Goal: Information Seeking & Learning: Learn about a topic

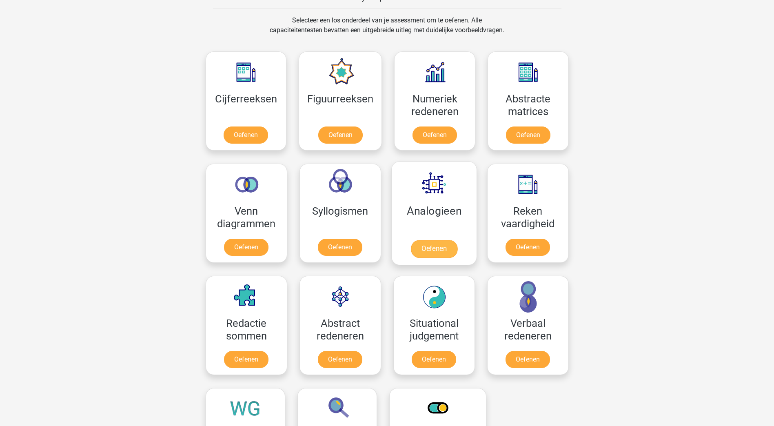
scroll to position [326, 0]
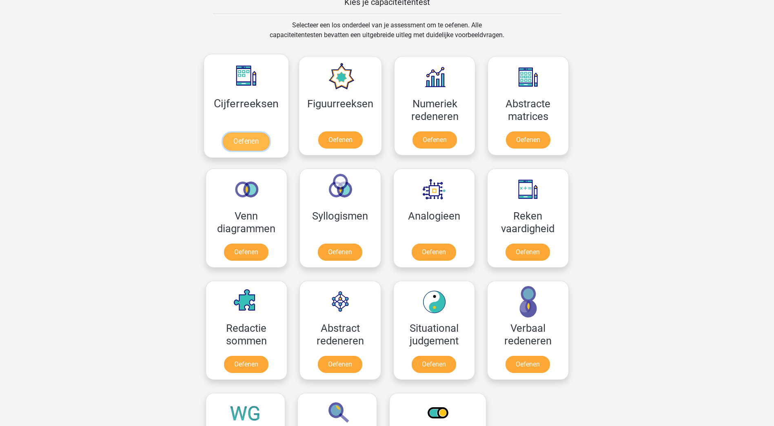
click at [256, 149] on link "Oefenen" at bounding box center [246, 142] width 47 height 18
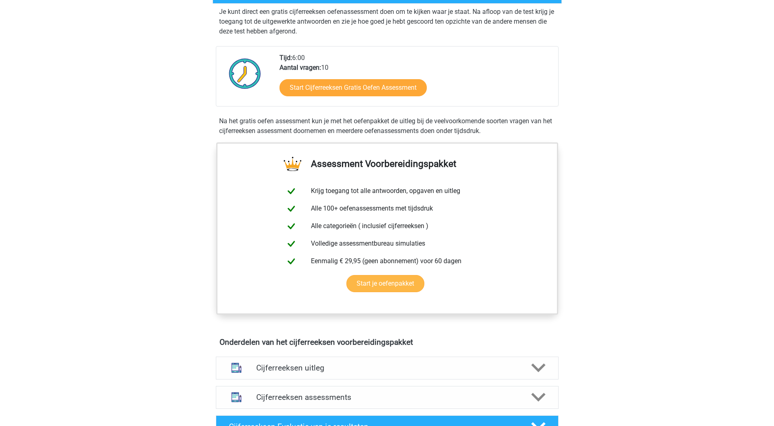
scroll to position [163, 0]
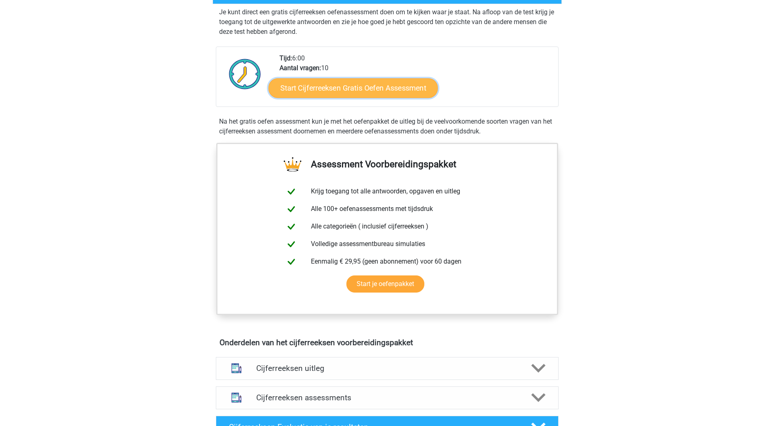
click at [341, 97] on link "Start Cijferreeksen Gratis Oefen Assessment" at bounding box center [352, 88] width 169 height 20
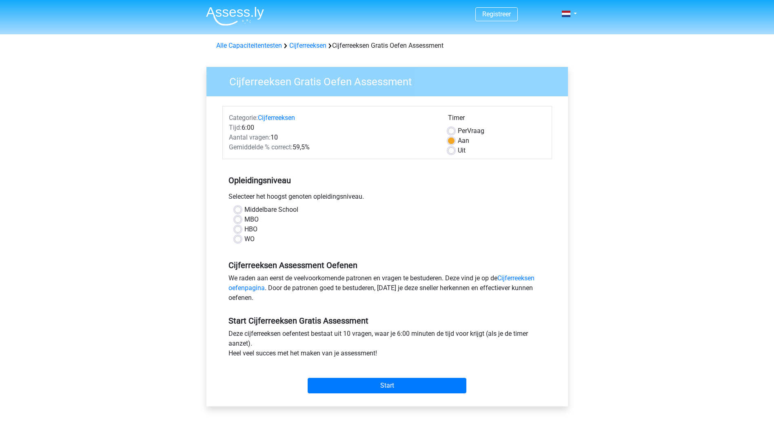
click at [244, 231] on label "HBO" at bounding box center [250, 229] width 13 height 10
click at [239, 231] on input "HBO" at bounding box center [238, 228] width 7 height 8
radio input "true"
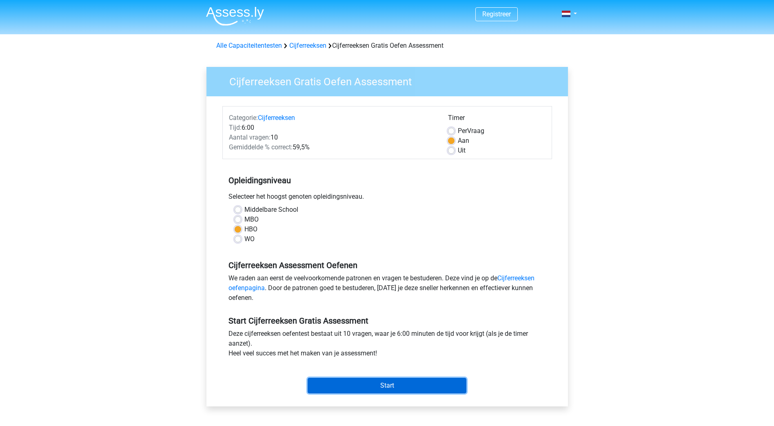
click at [341, 380] on input "Start" at bounding box center [387, 386] width 159 height 16
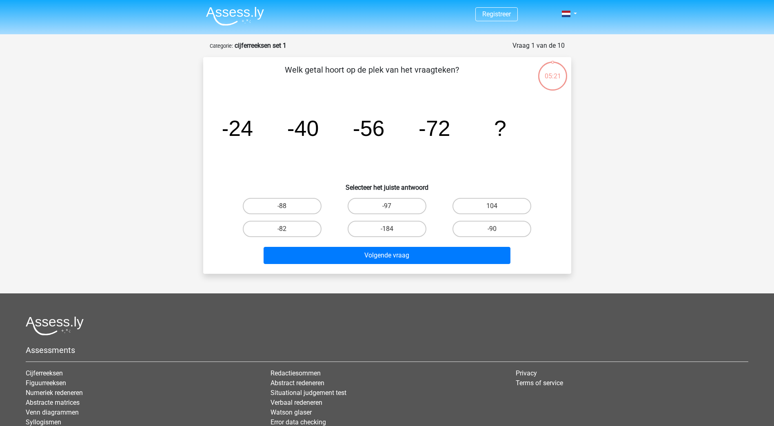
click at [554, 82] on div "05:21" at bounding box center [552, 69] width 31 height 31
click at [520, 149] on icon "image/svg+xml -24 -40 -56 -72 ?" at bounding box center [387, 136] width 329 height 82
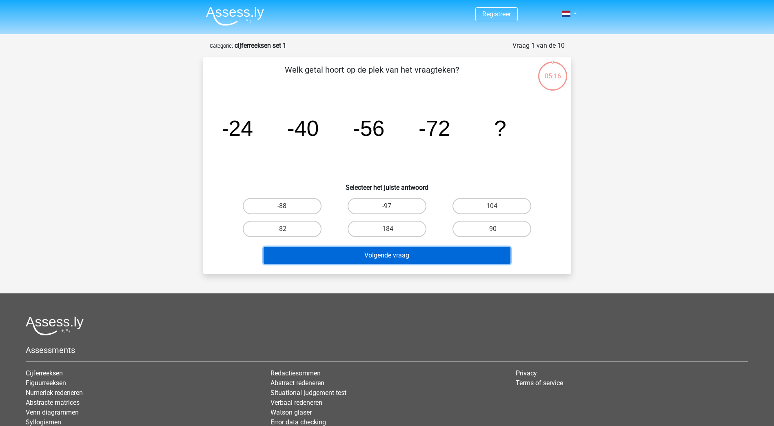
click at [469, 261] on button "Volgende vraag" at bounding box center [387, 255] width 247 height 17
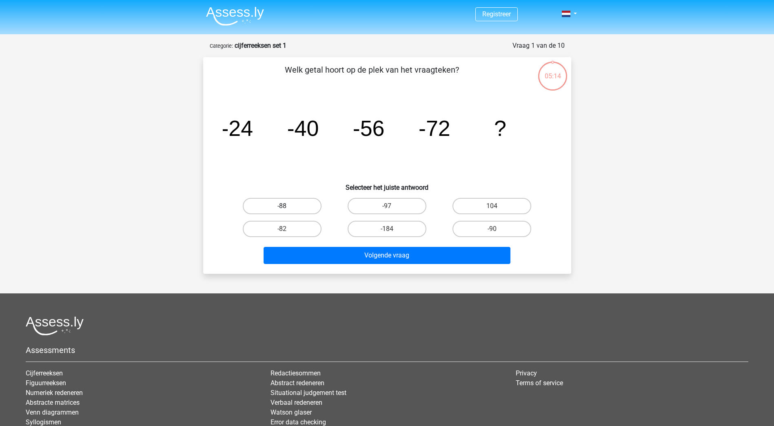
click at [301, 210] on label "-88" at bounding box center [282, 206] width 79 height 16
click at [287, 210] on input "-88" at bounding box center [284, 208] width 5 height 5
radio input "true"
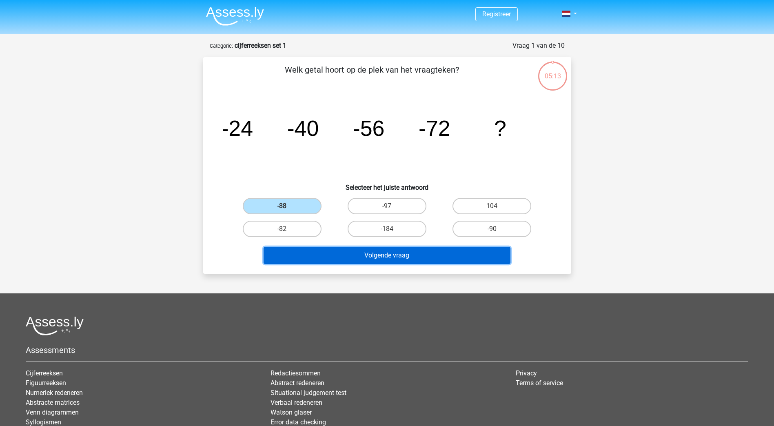
click at [310, 258] on button "Volgende vraag" at bounding box center [387, 255] width 247 height 17
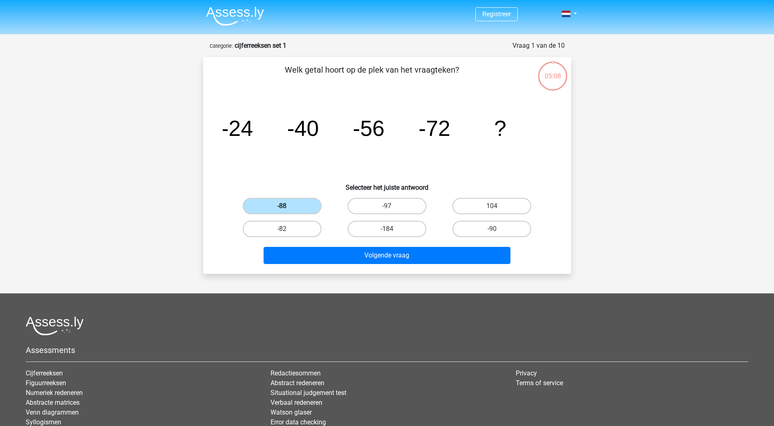
click at [286, 203] on label "-88" at bounding box center [282, 206] width 79 height 16
click at [286, 206] on input "-88" at bounding box center [284, 208] width 5 height 5
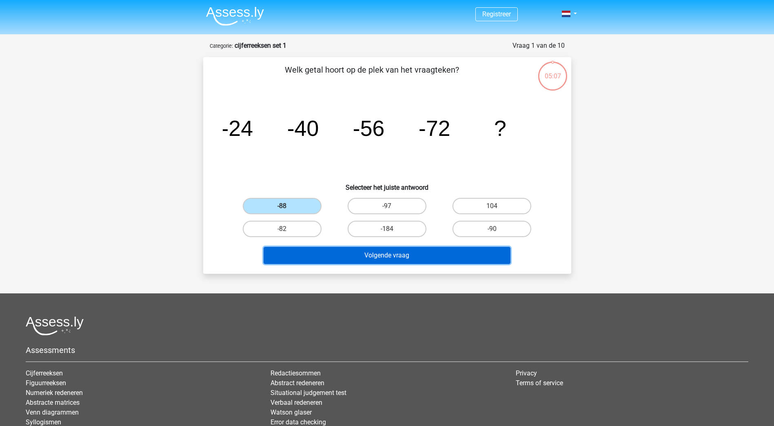
click at [396, 258] on button "Volgende vraag" at bounding box center [387, 255] width 247 height 17
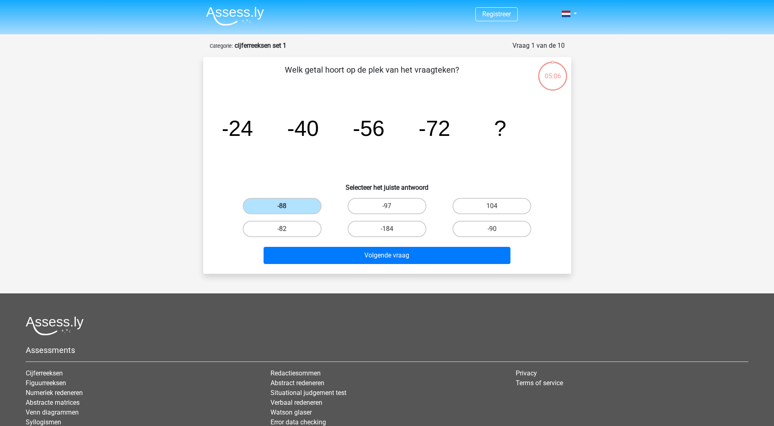
click at [258, 223] on label "-82" at bounding box center [282, 229] width 79 height 16
click at [282, 229] on input "-82" at bounding box center [284, 231] width 5 height 5
radio input "true"
click at [288, 208] on label "-88" at bounding box center [282, 206] width 79 height 16
click at [287, 208] on input "-88" at bounding box center [284, 208] width 5 height 5
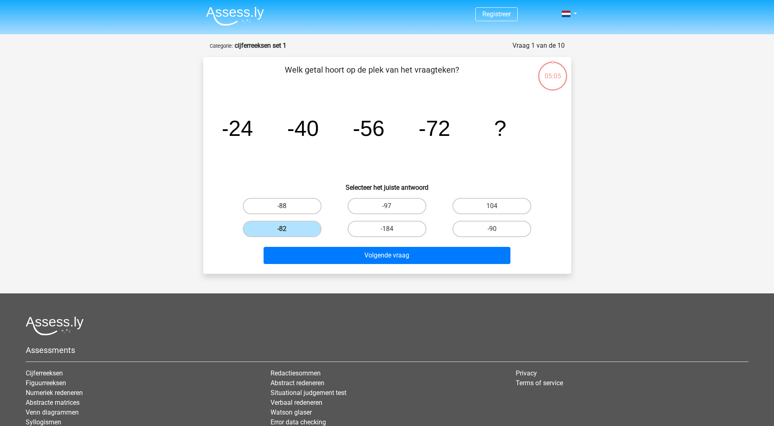
radio input "true"
click at [376, 244] on div "Volgende vraag" at bounding box center [387, 253] width 342 height 27
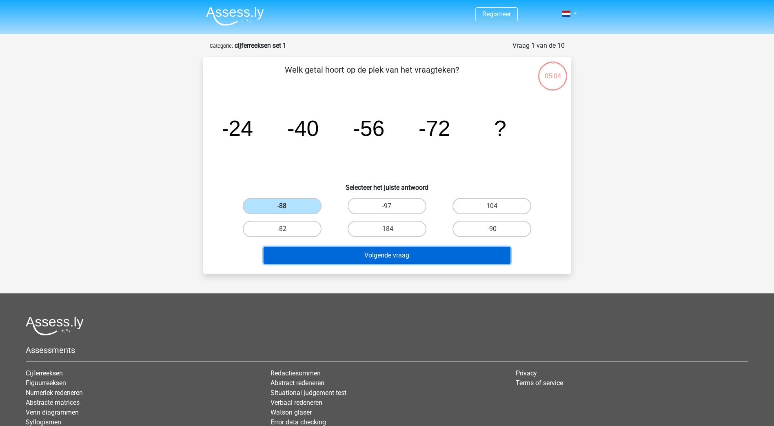
click at [383, 257] on button "Volgende vraag" at bounding box center [387, 255] width 247 height 17
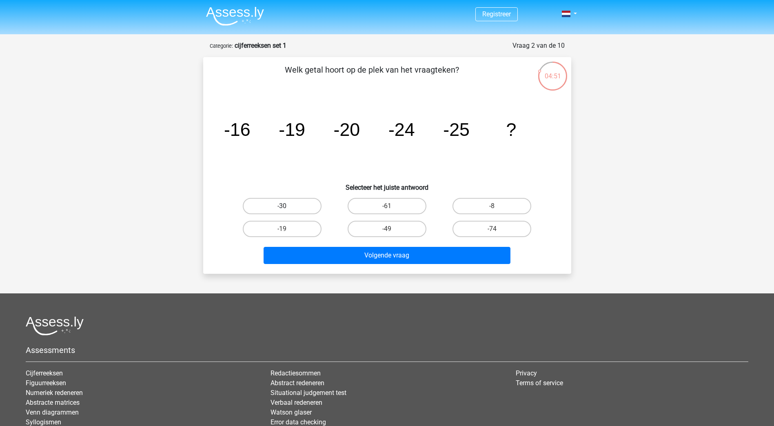
click at [297, 208] on label "-30" at bounding box center [282, 206] width 79 height 16
click at [287, 208] on input "-30" at bounding box center [284, 208] width 5 height 5
radio input "true"
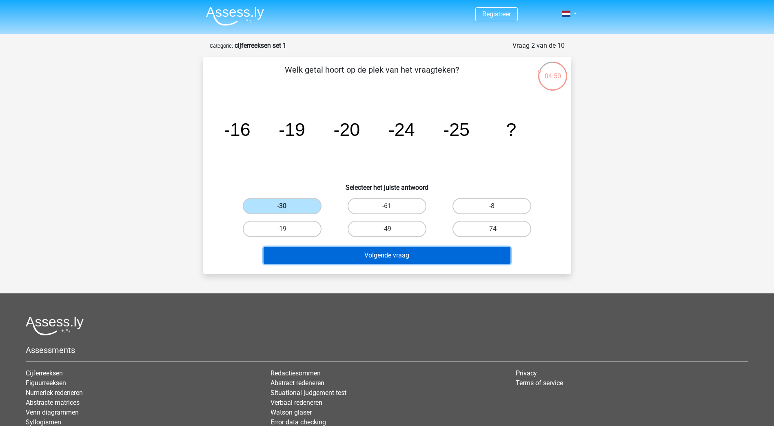
click at [312, 252] on button "Volgende vraag" at bounding box center [387, 255] width 247 height 17
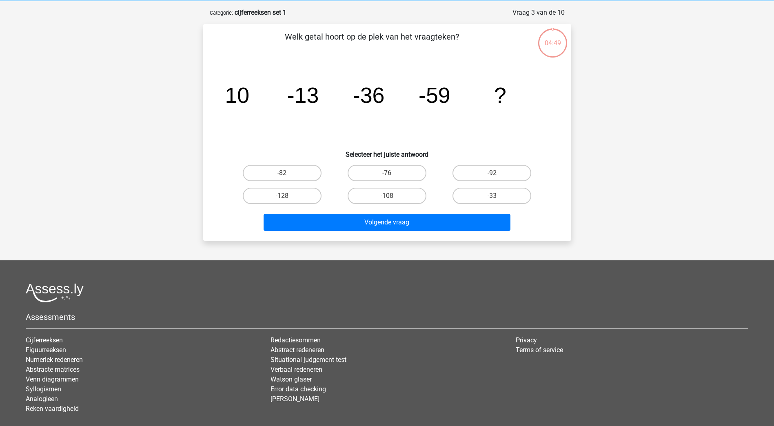
scroll to position [41, 0]
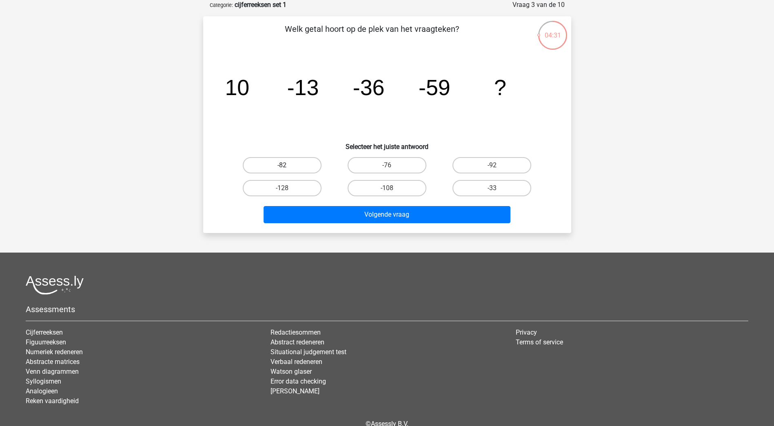
drag, startPoint x: 297, startPoint y: 167, endPoint x: 303, endPoint y: 186, distance: 19.3
click at [297, 167] on label "-82" at bounding box center [282, 165] width 79 height 16
click at [287, 167] on input "-82" at bounding box center [284, 167] width 5 height 5
radio input "true"
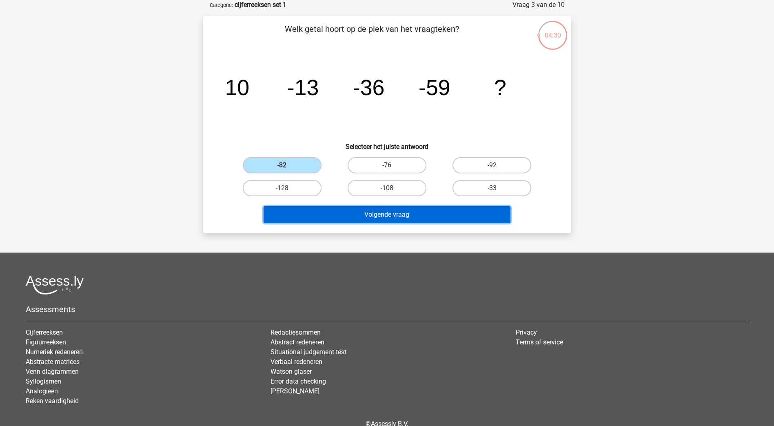
click at [309, 212] on button "Volgende vraag" at bounding box center [387, 214] width 247 height 17
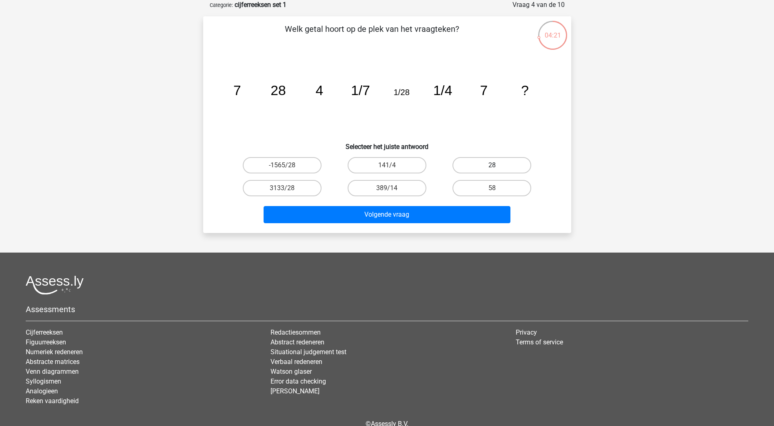
click at [517, 168] on label "28" at bounding box center [491, 165] width 79 height 16
click at [497, 168] on input "28" at bounding box center [494, 167] width 5 height 5
radio input "true"
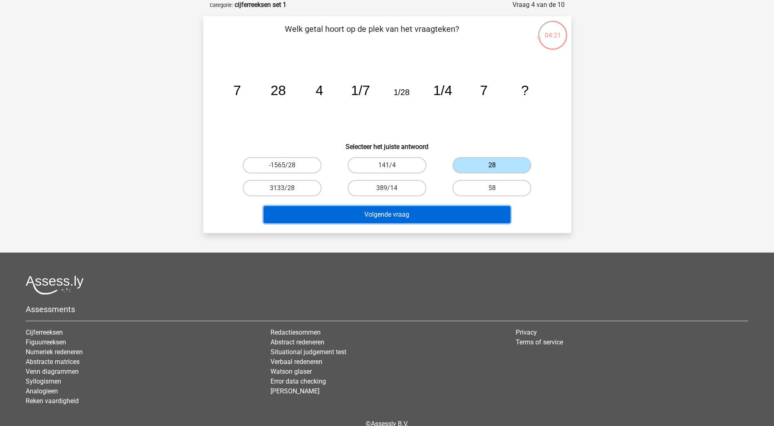
click at [466, 211] on button "Volgende vraag" at bounding box center [387, 214] width 247 height 17
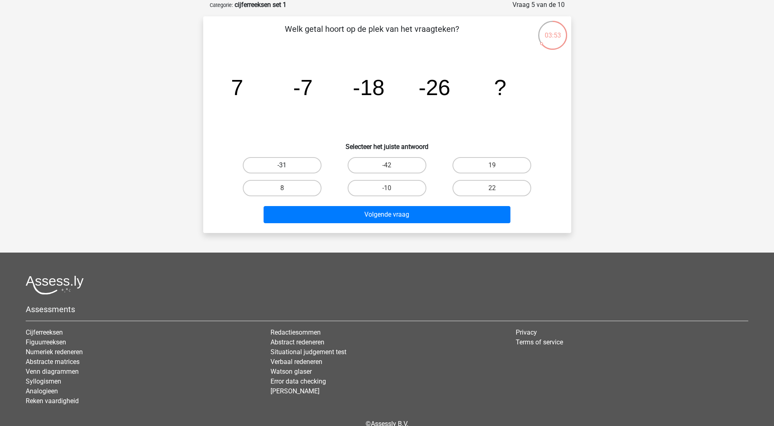
click at [304, 163] on label "-31" at bounding box center [282, 165] width 79 height 16
click at [287, 165] on input "-31" at bounding box center [284, 167] width 5 height 5
radio input "true"
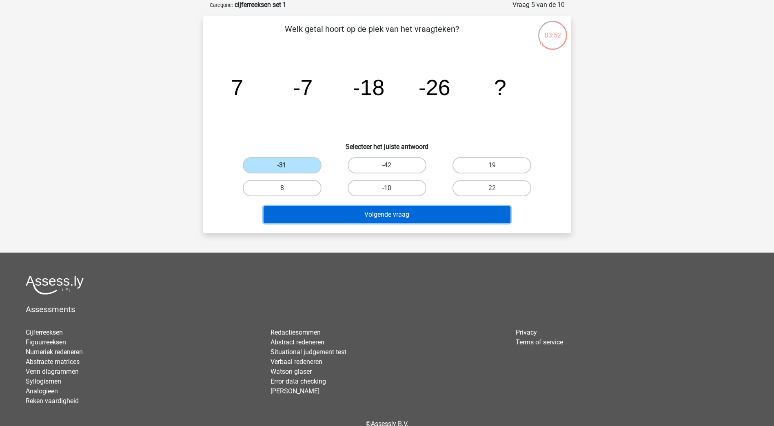
click at [321, 210] on button "Volgende vraag" at bounding box center [387, 214] width 247 height 17
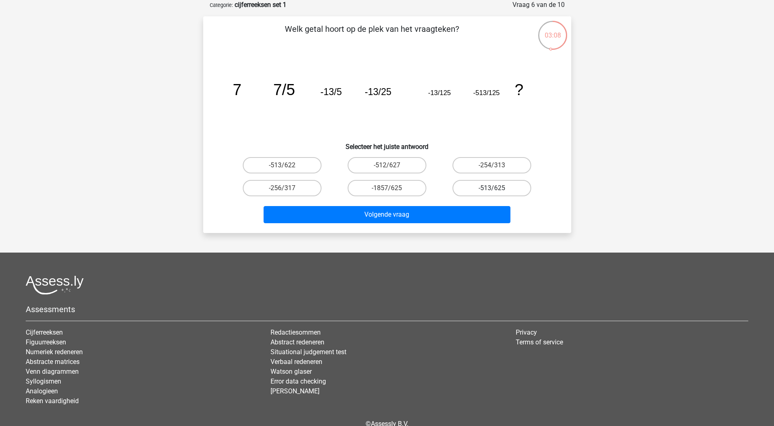
click at [485, 189] on label "-513/625" at bounding box center [491, 188] width 79 height 16
click at [492, 189] on input "-513/625" at bounding box center [494, 190] width 5 height 5
radio input "true"
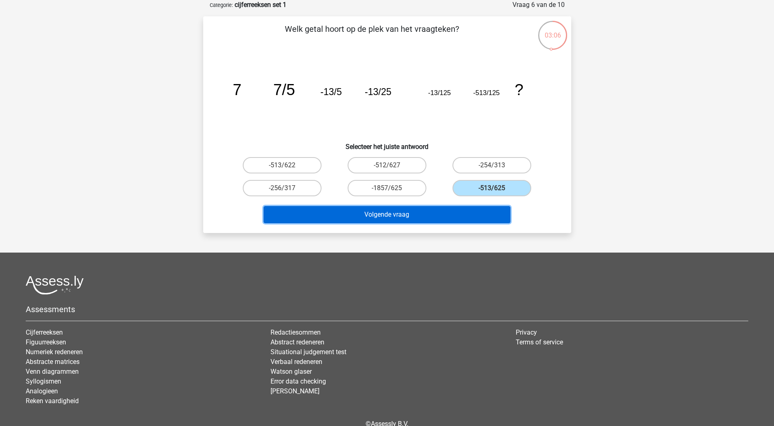
click at [409, 206] on button "Volgende vraag" at bounding box center [387, 214] width 247 height 17
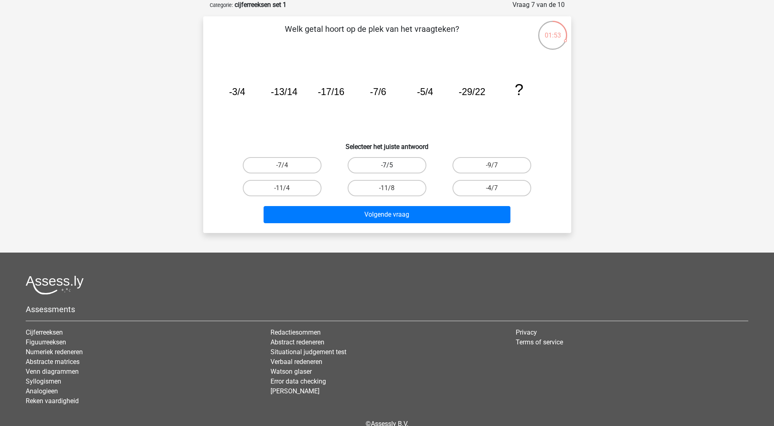
click at [401, 168] on label "-7/5" at bounding box center [387, 165] width 79 height 16
click at [392, 168] on input "-7/5" at bounding box center [389, 167] width 5 height 5
radio input "true"
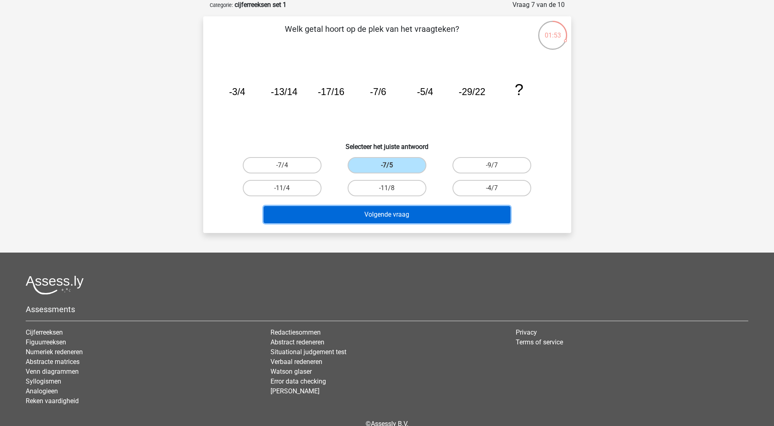
click at [403, 207] on button "Volgende vraag" at bounding box center [387, 214] width 247 height 17
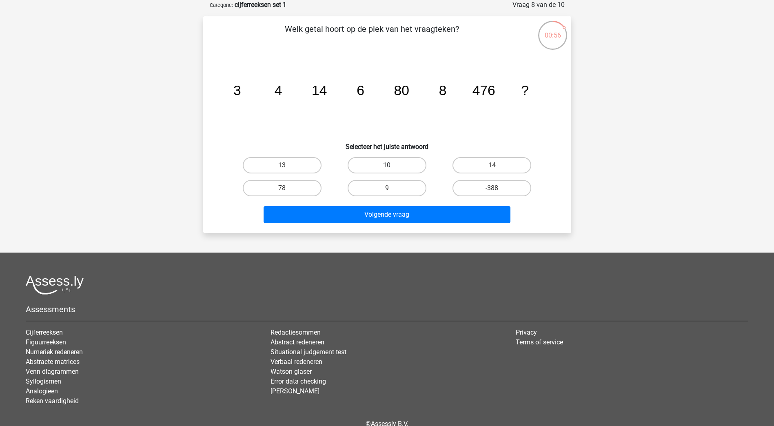
click at [401, 164] on label "10" at bounding box center [387, 165] width 79 height 16
click at [392, 165] on input "10" at bounding box center [389, 167] width 5 height 5
radio input "true"
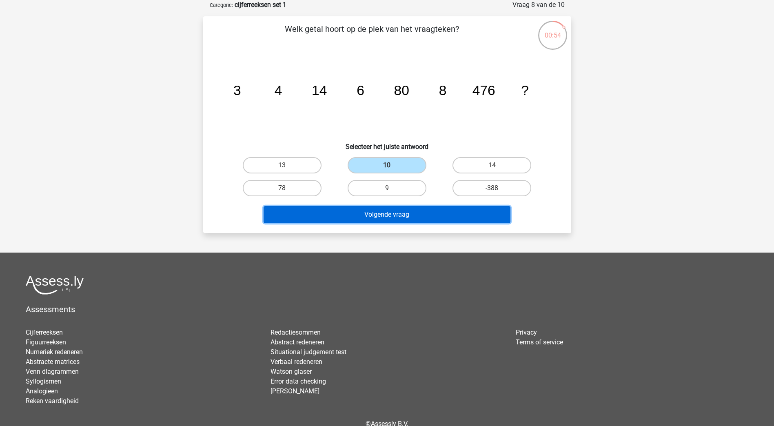
click at [392, 219] on button "Volgende vraag" at bounding box center [387, 214] width 247 height 17
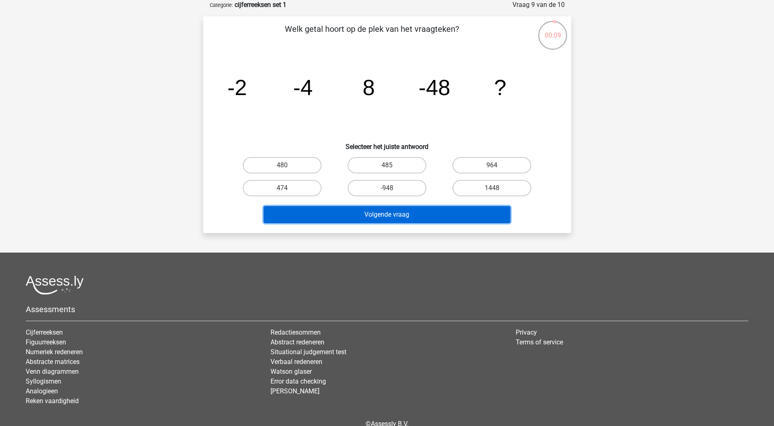
click at [423, 210] on button "Volgende vraag" at bounding box center [387, 214] width 247 height 17
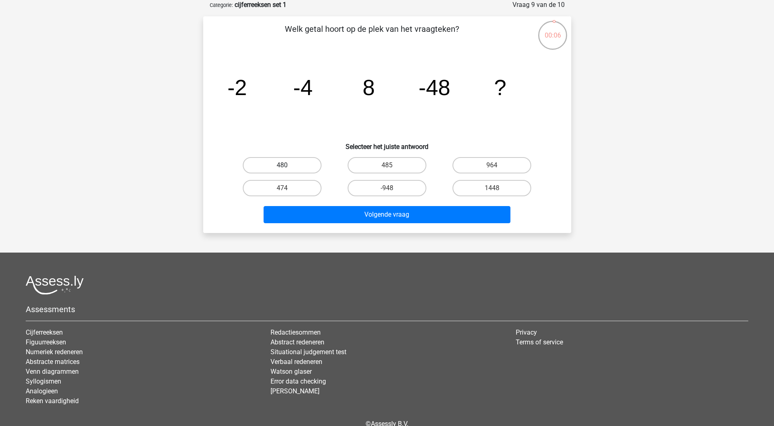
click at [301, 166] on label "480" at bounding box center [282, 165] width 79 height 16
click at [287, 166] on input "480" at bounding box center [284, 167] width 5 height 5
radio input "true"
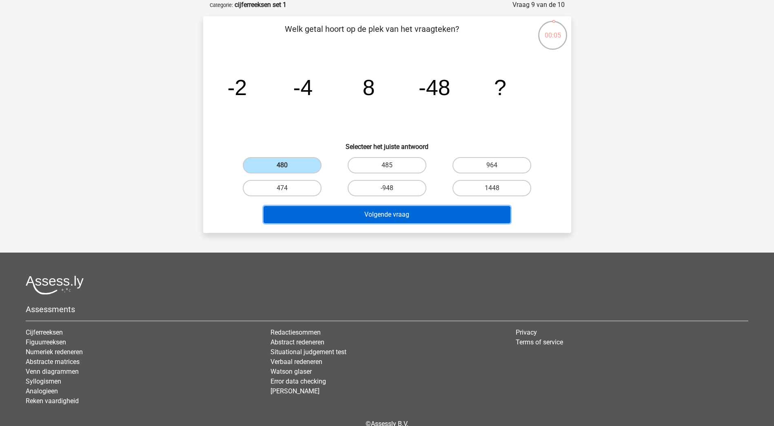
click at [350, 222] on button "Volgende vraag" at bounding box center [387, 214] width 247 height 17
click at [364, 215] on button "Volgende vraag" at bounding box center [387, 214] width 247 height 17
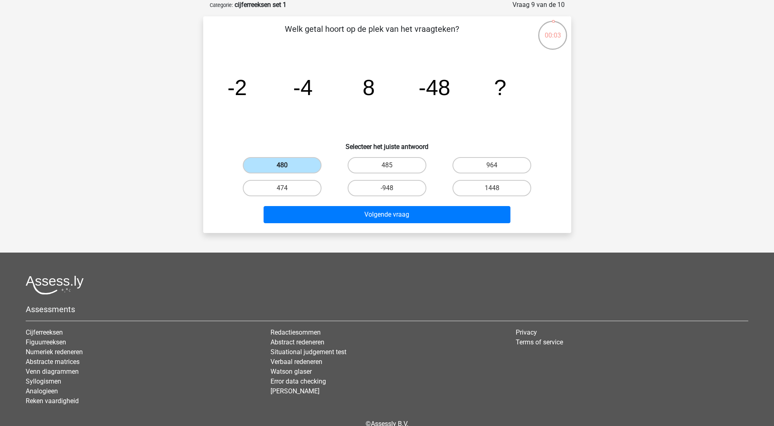
click at [295, 164] on label "480" at bounding box center [282, 165] width 79 height 16
click at [287, 165] on input "480" at bounding box center [284, 167] width 5 height 5
click at [293, 173] on label "480" at bounding box center [282, 165] width 79 height 16
click at [287, 171] on input "480" at bounding box center [284, 167] width 5 height 5
click at [295, 186] on label "474" at bounding box center [282, 188] width 79 height 16
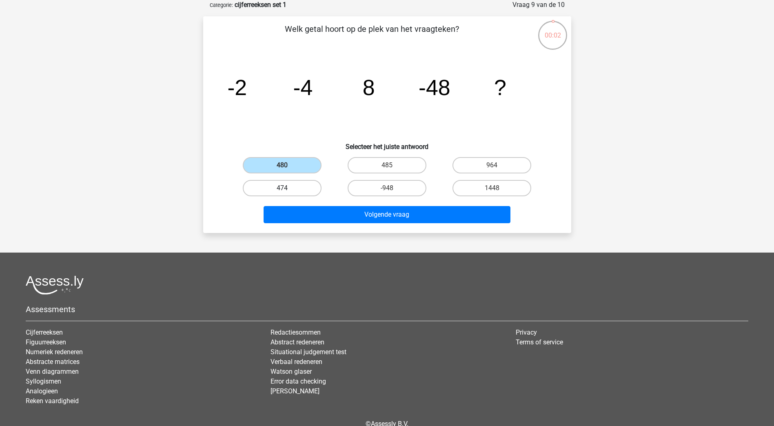
click at [287, 188] on input "474" at bounding box center [284, 190] width 5 height 5
radio input "true"
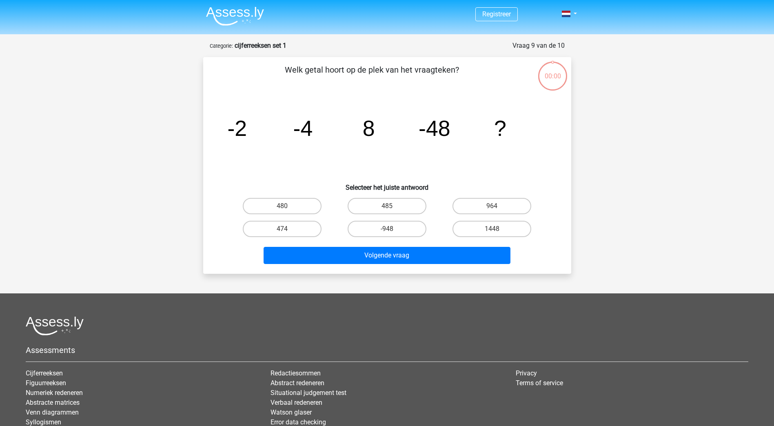
scroll to position [41, 0]
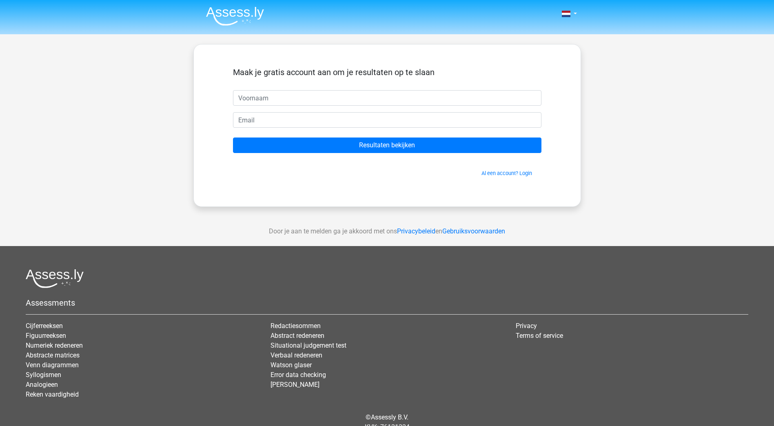
click at [311, 101] on input "text" at bounding box center [387, 98] width 308 height 16
type input "[PERSON_NAME]"
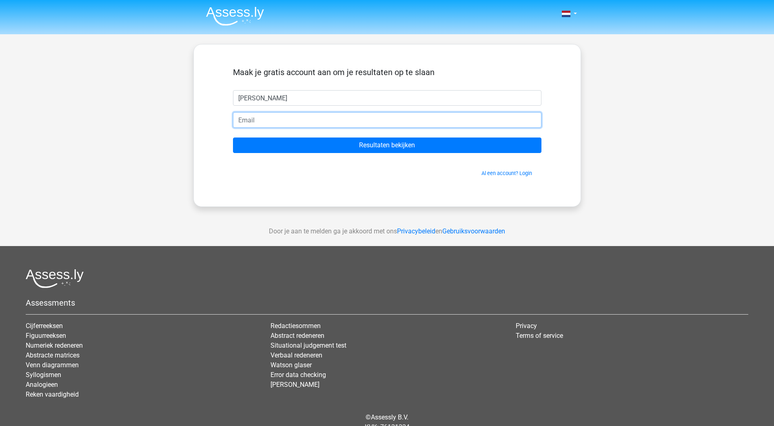
click at [291, 123] on input "email" at bounding box center [387, 120] width 308 height 16
type input "[PERSON_NAME][EMAIL_ADDRESS][DOMAIN_NAME]"
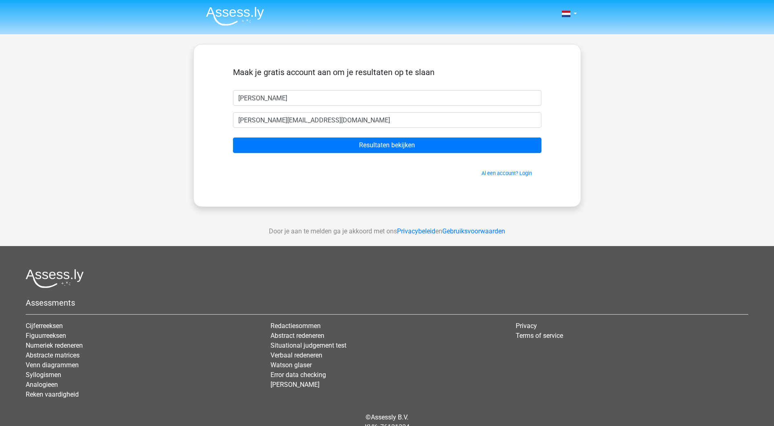
click at [336, 155] on form "Maak je gratis account aan om je resultaten op te slaan [PERSON_NAME] [EMAIL_AD…" at bounding box center [387, 122] width 308 height 110
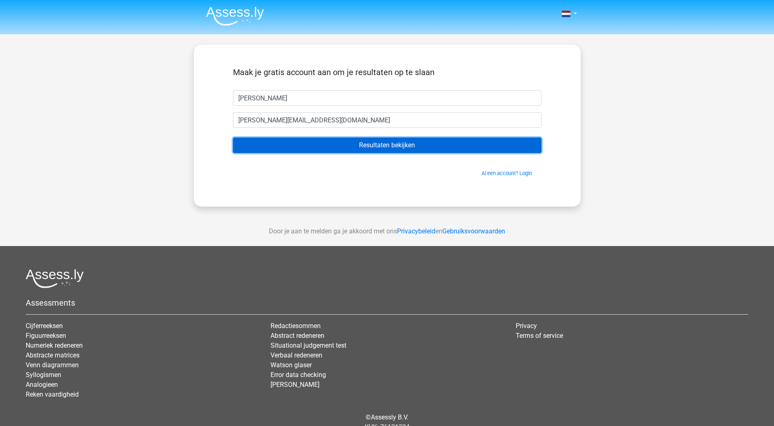
click at [357, 145] on input "Resultaten bekijken" at bounding box center [387, 145] width 308 height 16
